Goal: Task Accomplishment & Management: Manage account settings

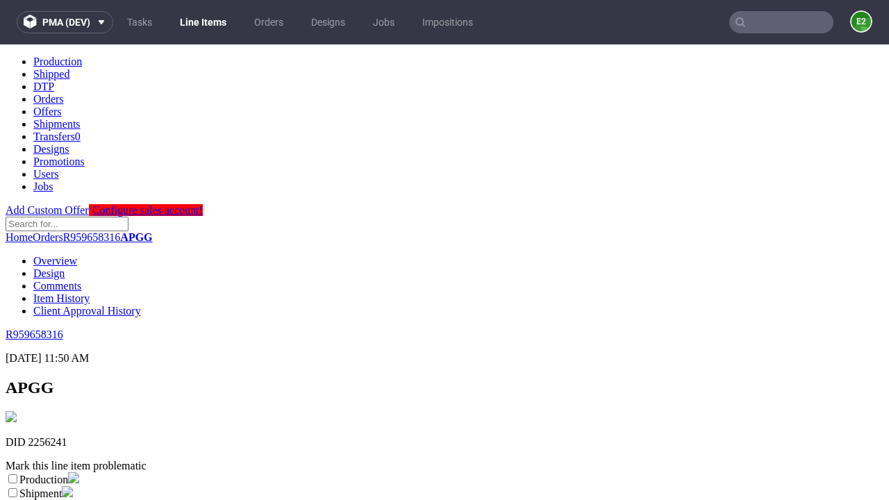
scroll to position [245, 0]
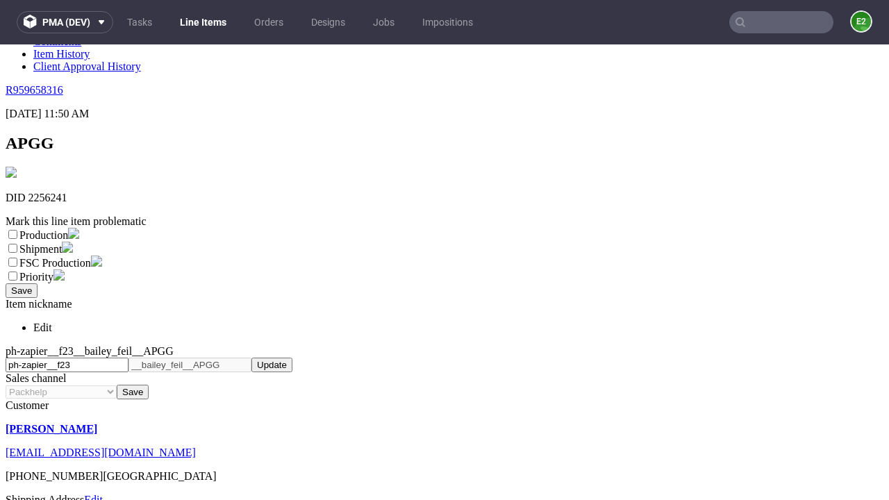
select select "dtp_ca_needed"
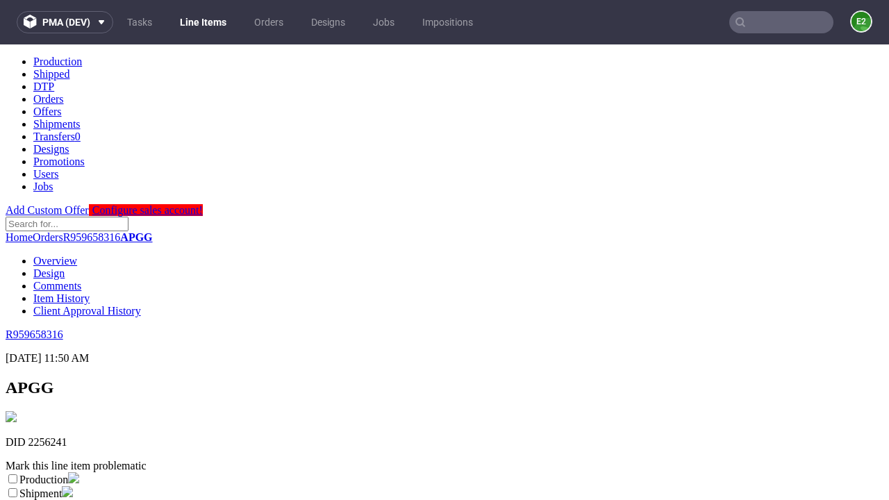
scroll to position [0, 0]
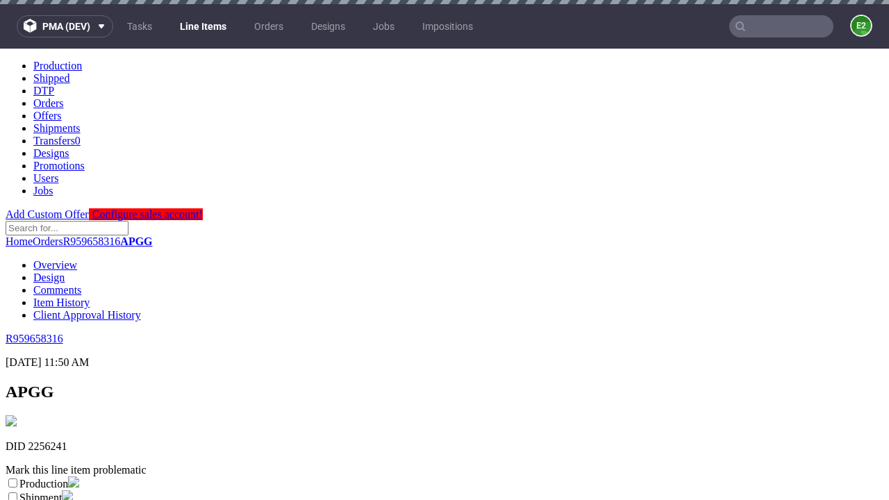
checkbox input "true"
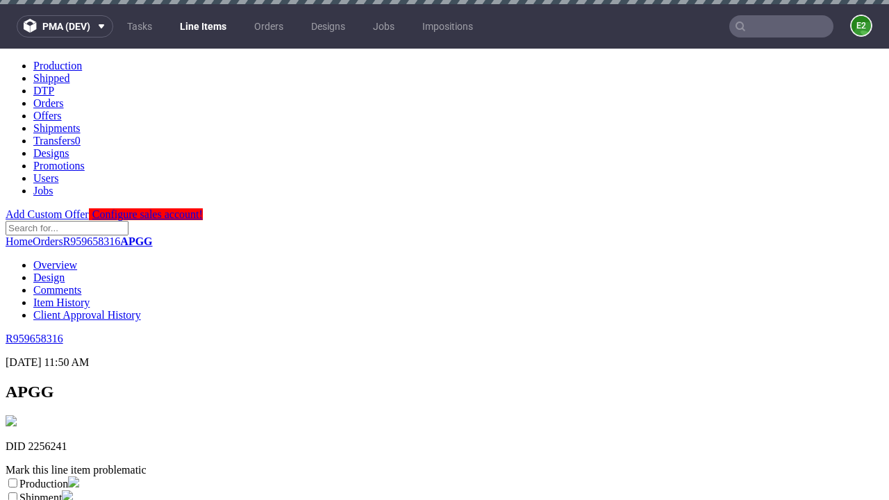
checkbox input "true"
